Goal: Information Seeking & Learning: Find specific page/section

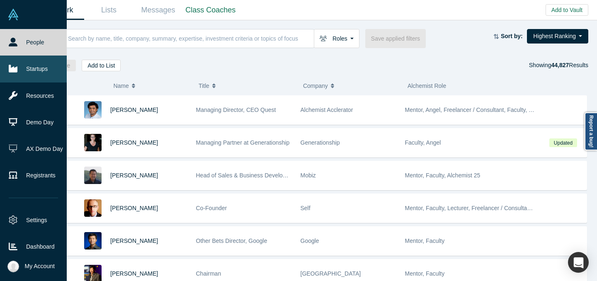
click at [11, 75] on link "Startups" at bounding box center [33, 69] width 67 height 27
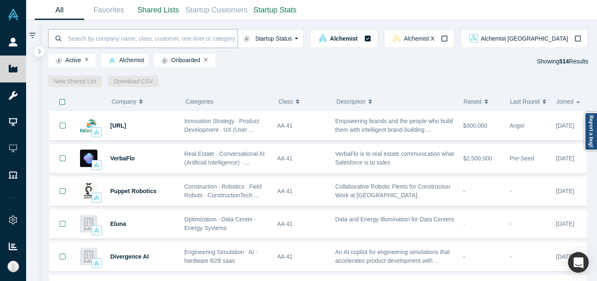
click at [238, 43] on input at bounding box center [152, 38] width 170 height 19
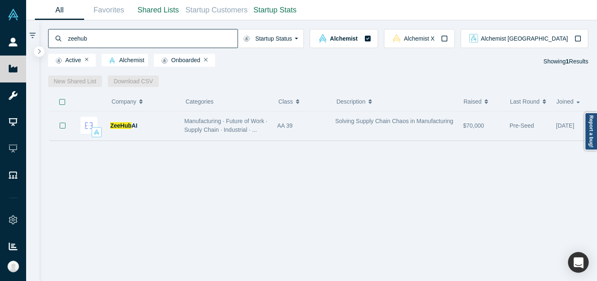
click at [273, 134] on div "AA 39" at bounding box center [302, 126] width 58 height 29
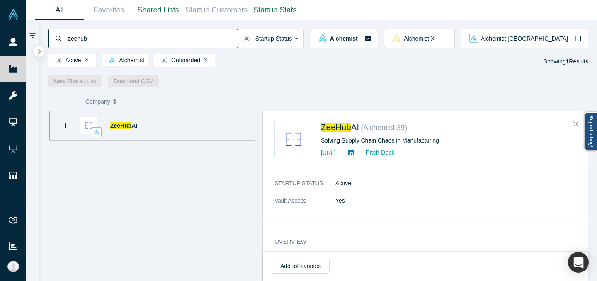
click at [222, 34] on input "zeehub" at bounding box center [152, 38] width 170 height 19
type input "i"
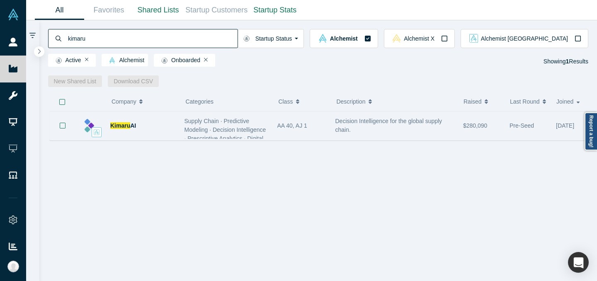
click at [250, 125] on div "Supply Chain · Predictive Modeling · Decision Intelligence · Prescriptive Analy…" at bounding box center [227, 147] width 84 height 61
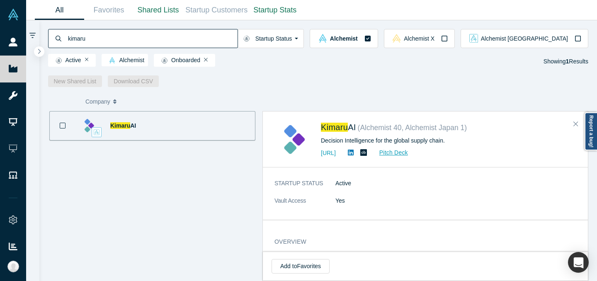
click at [228, 37] on input "kimaru" at bounding box center [152, 38] width 170 height 19
click at [227, 37] on input "kimaru" at bounding box center [152, 38] width 170 height 19
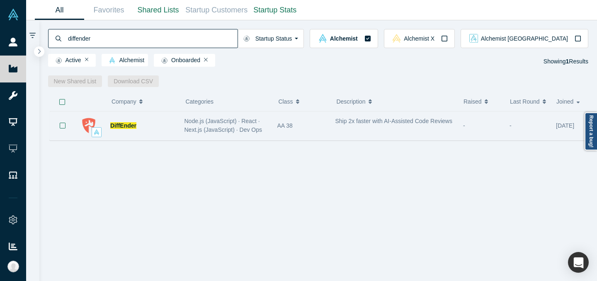
type input "diffender"
click at [267, 120] on div "Node.js (JavaScript) · React · Next.js (JavaScript) · Dev Ops" at bounding box center [227, 125] width 84 height 17
